Goal: Task Accomplishment & Management: Manage account settings

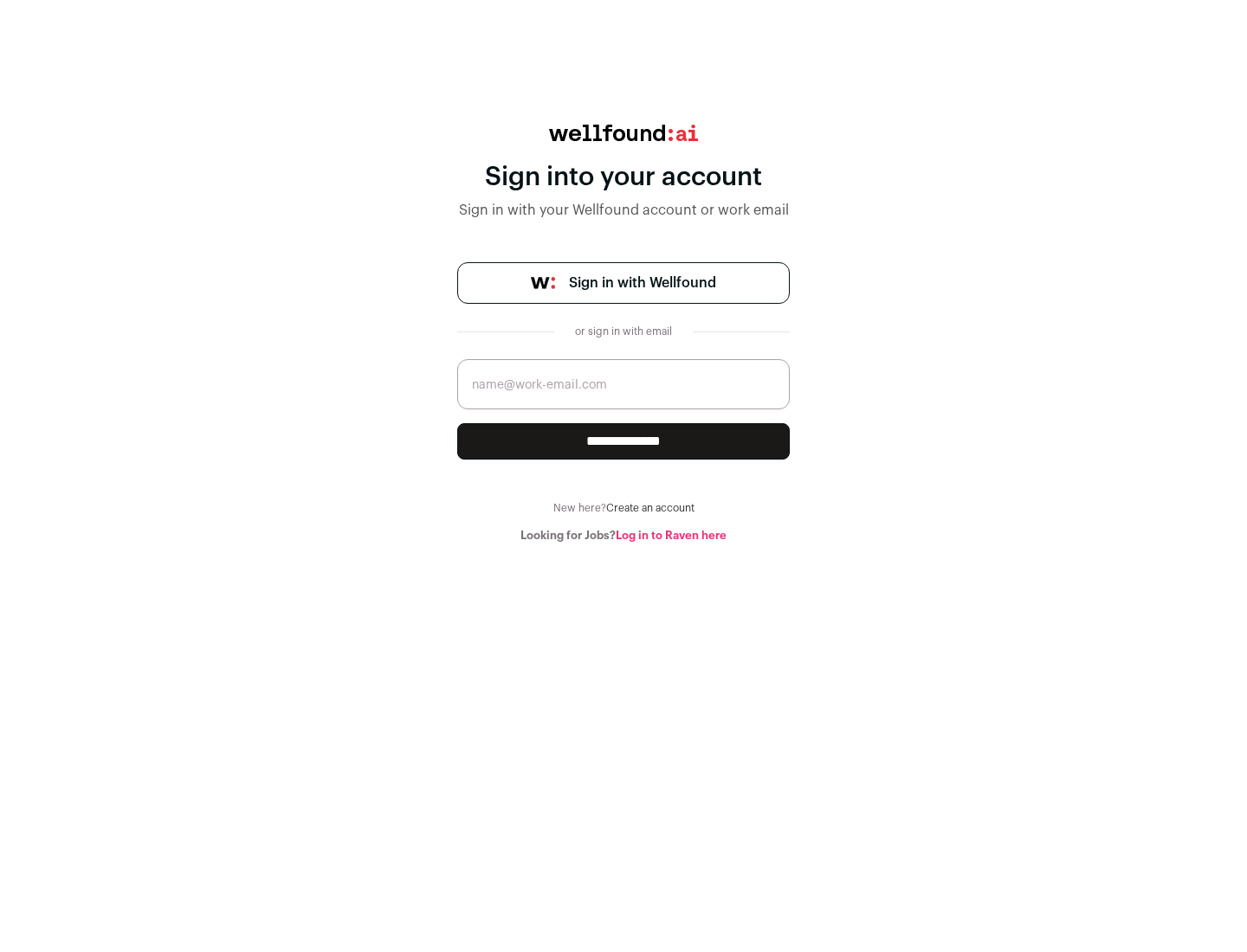
click at [642, 283] on span "Sign in with Wellfound" at bounding box center [642, 283] width 147 height 21
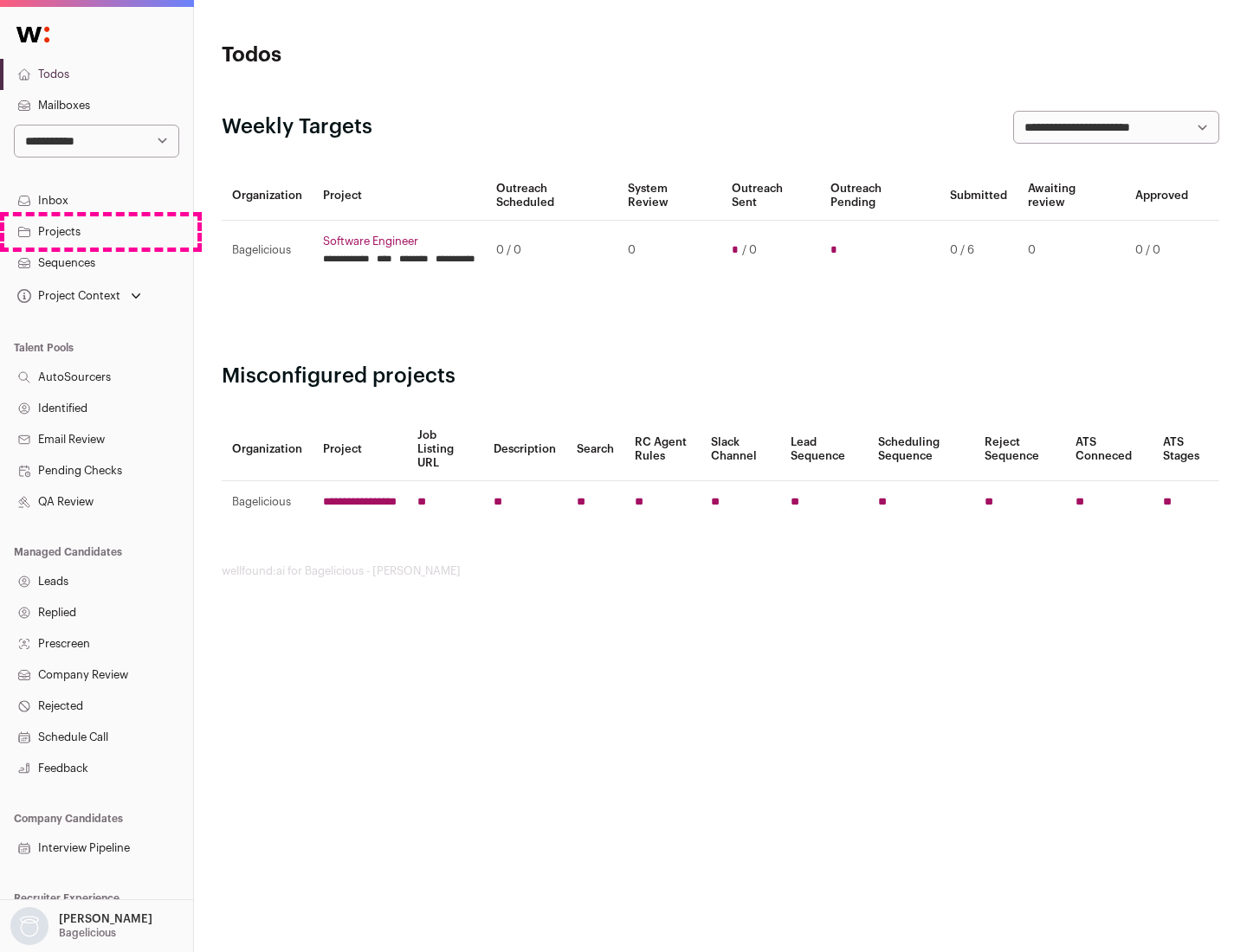
click at [97, 231] on link "Projects" at bounding box center [97, 231] width 193 height 31
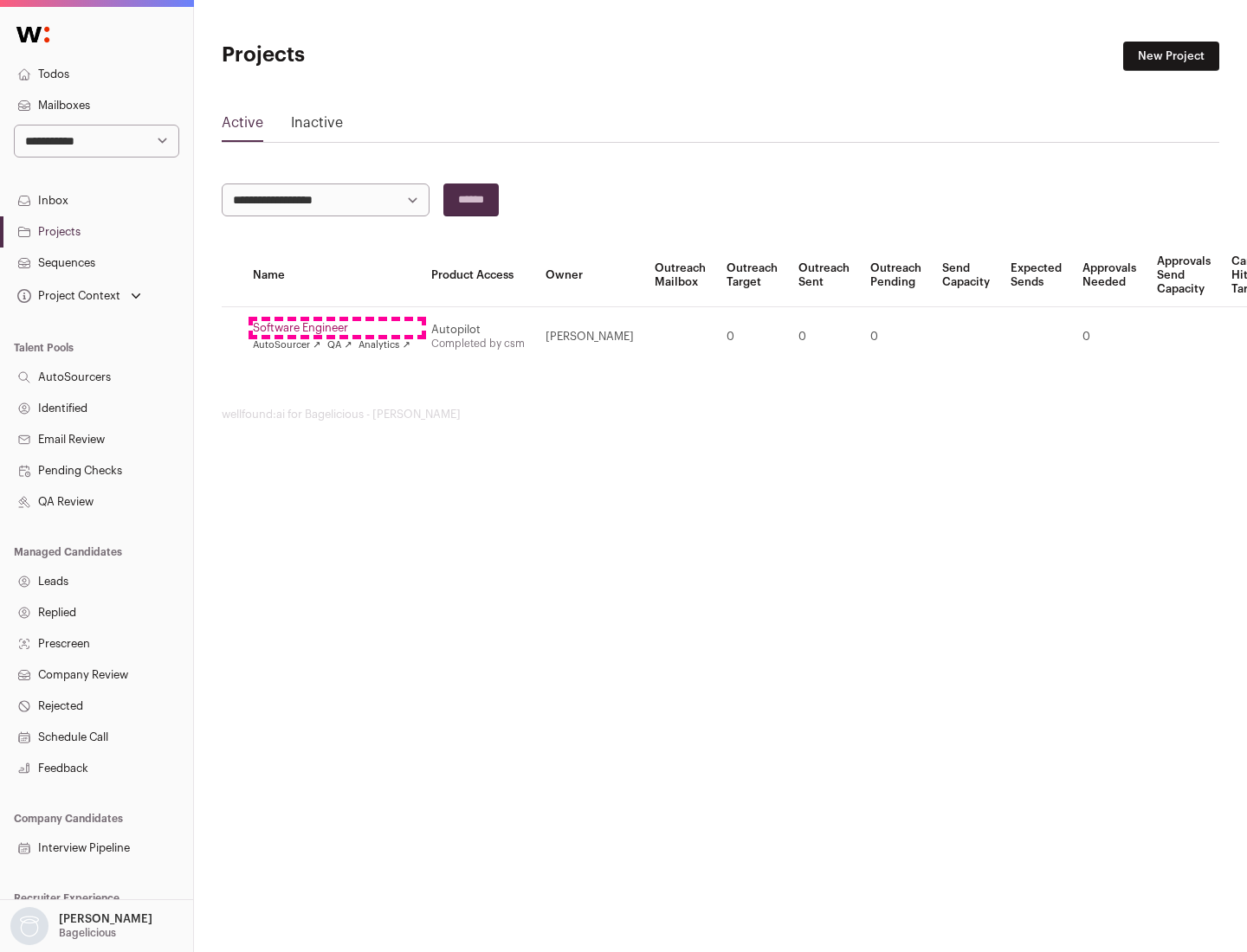
click at [336, 328] on link "Software Engineer" at bounding box center [331, 328] width 157 height 14
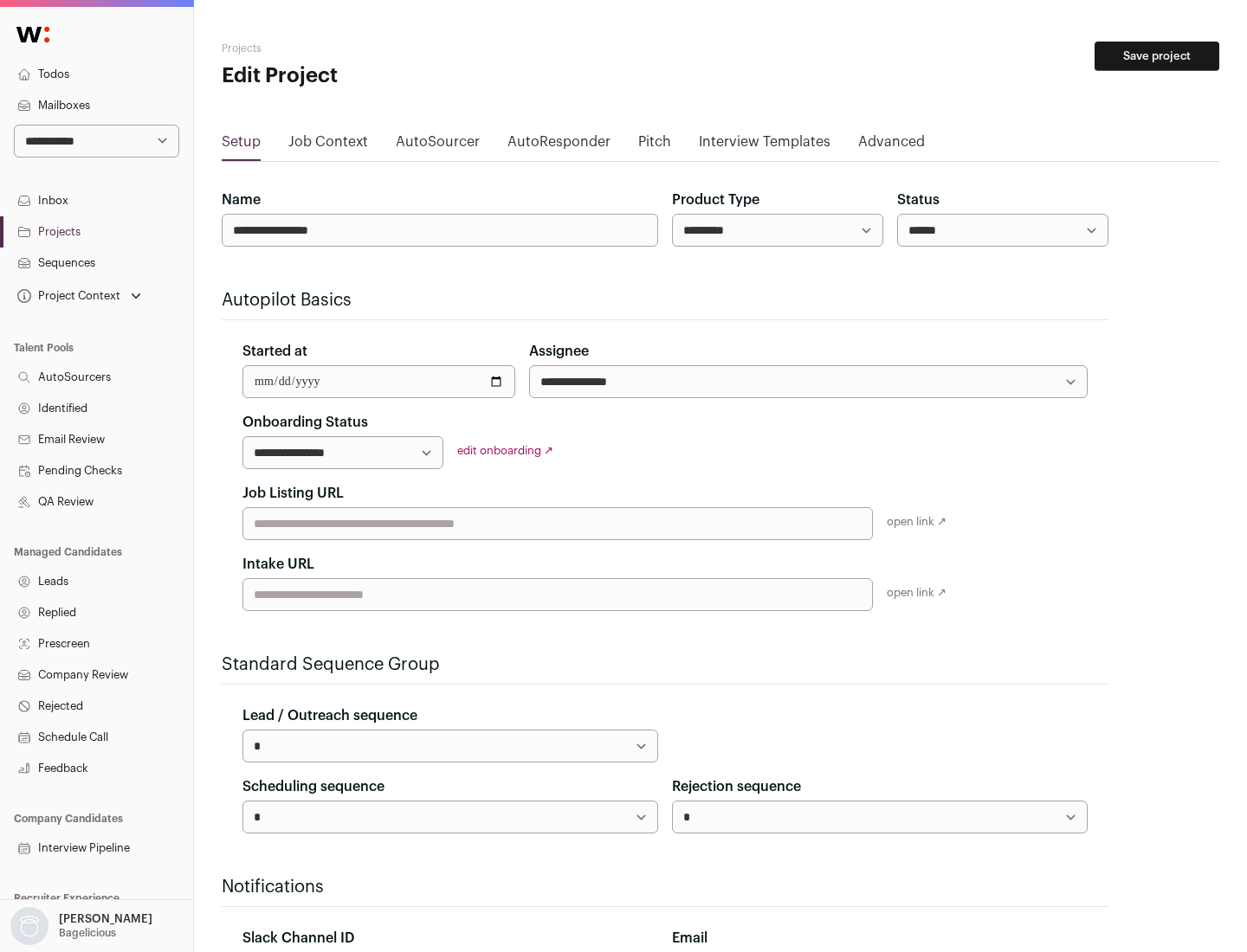
click at [1156, 57] on button "Save project" at bounding box center [1155, 57] width 124 height 30
